Goal: Complete application form

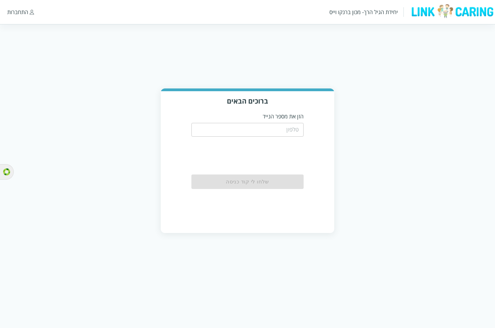
click at [286, 131] on input "tel" at bounding box center [247, 130] width 112 height 14
paste input "0532268398"
type input "0532268398"
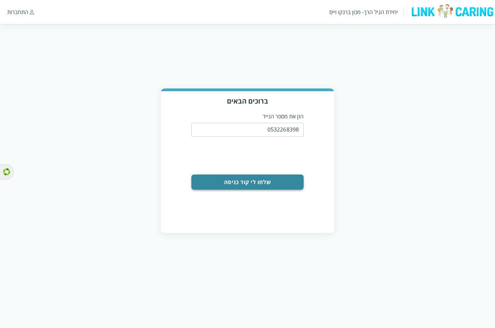
click at [272, 183] on button "שלחו לי קוד כניסה" at bounding box center [247, 181] width 112 height 15
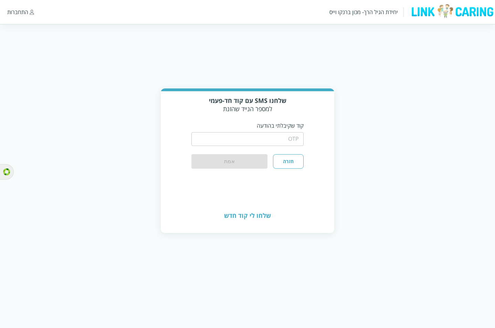
click at [275, 136] on input "string" at bounding box center [247, 139] width 112 height 14
type input "1234"
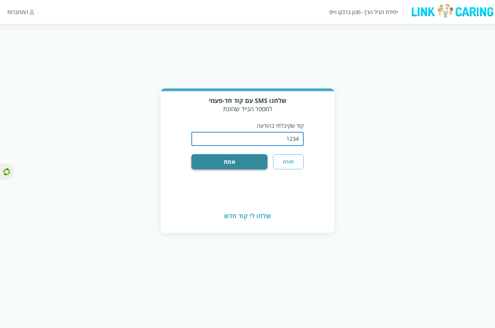
click at [254, 162] on button "אמת" at bounding box center [229, 161] width 76 height 15
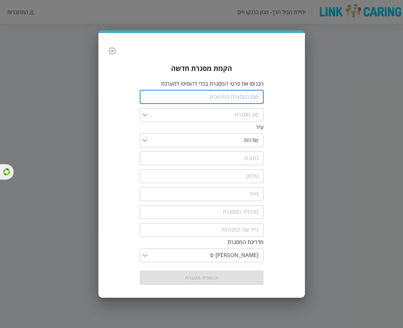
click at [214, 96] on input "text" at bounding box center [202, 97] width 124 height 14
type input "מעון ליבי"
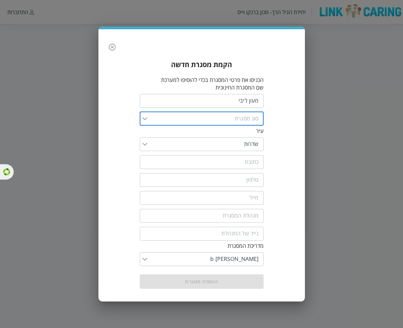
click at [156, 120] on input "list" at bounding box center [202, 119] width 111 height 14
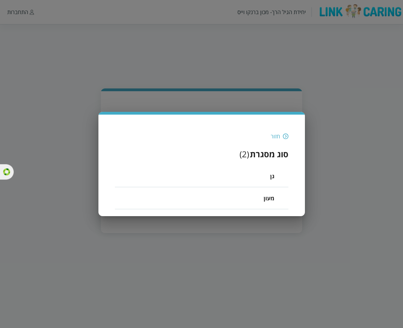
click at [264, 197] on span "מעון" at bounding box center [268, 198] width 11 height 8
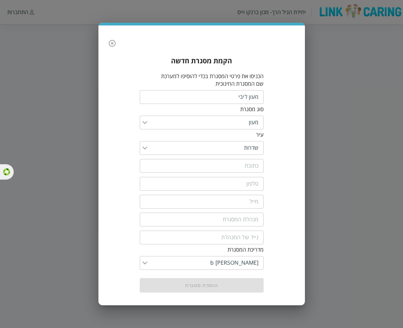
click at [231, 166] on input "text" at bounding box center [202, 166] width 124 height 14
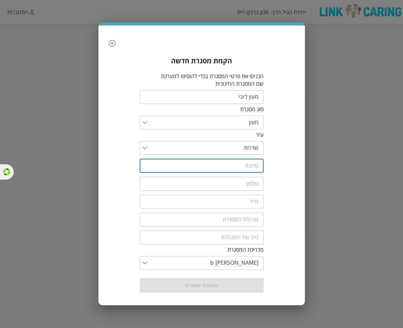
type input "הפלמ"ח 18"
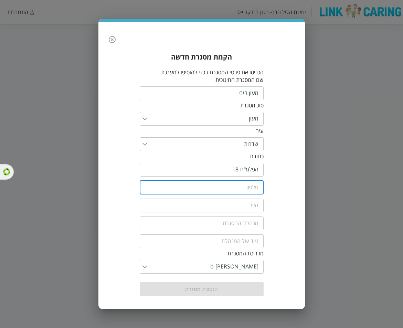
click at [221, 184] on input "tel" at bounding box center [202, 188] width 124 height 14
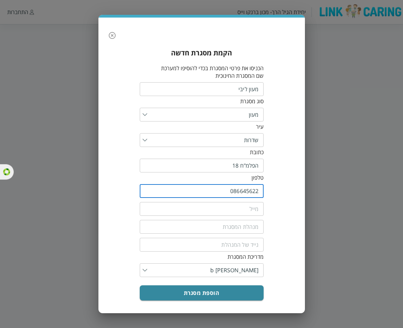
type input "086645622"
click at [248, 209] on input "email" at bounding box center [202, 209] width 124 height 14
click at [248, 189] on input "086645622" at bounding box center [202, 191] width 124 height 14
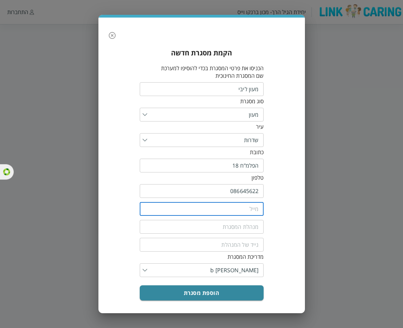
click at [244, 211] on input "email" at bounding box center [202, 209] width 124 height 14
paste input "086645622"
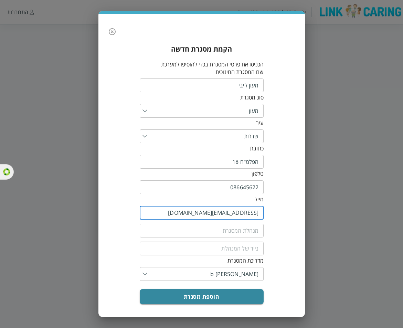
type input "[EMAIL_ADDRESS][DOMAIN_NAME]"
click at [233, 233] on input "fullName" at bounding box center [202, 231] width 124 height 14
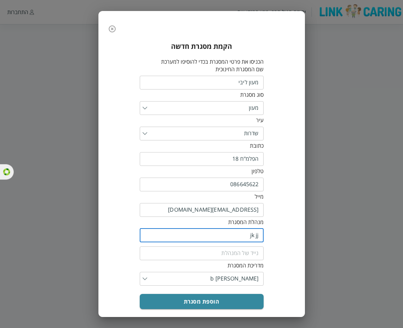
type input "jk jj"
click at [241, 256] on input "tel" at bounding box center [202, 253] width 124 height 14
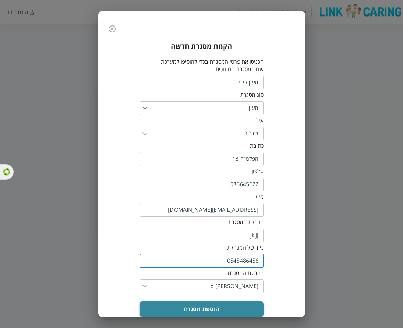
type input "0545486456"
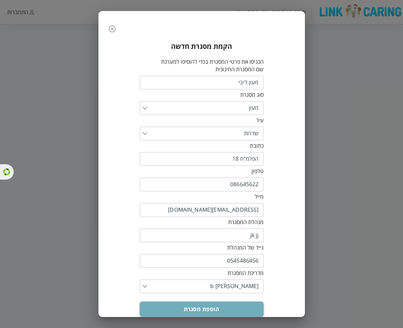
click at [226, 305] on button "הוספת מסגרת" at bounding box center [202, 308] width 124 height 15
